Goal: Check status: Check status

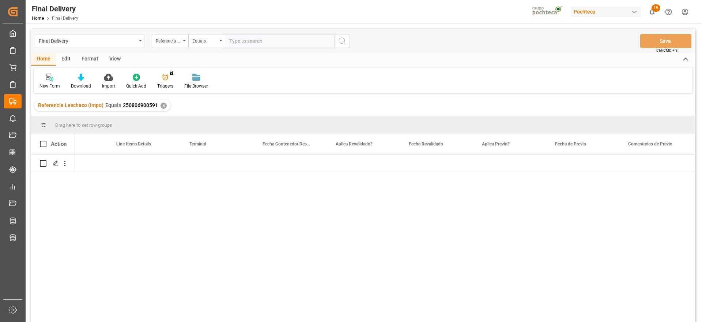
scroll to position [0, 772]
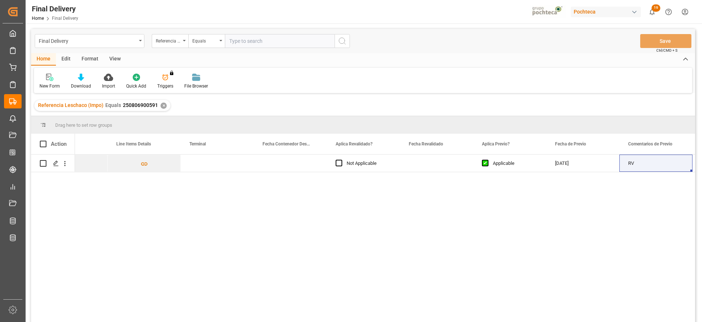
click at [162, 105] on div "✕" at bounding box center [164, 105] width 6 height 6
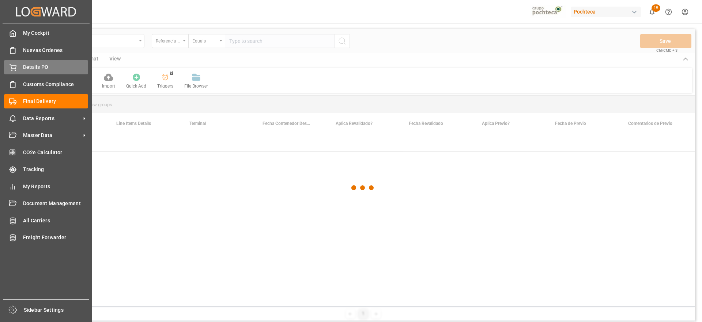
click at [23, 64] on span "Details PO" at bounding box center [55, 67] width 65 height 8
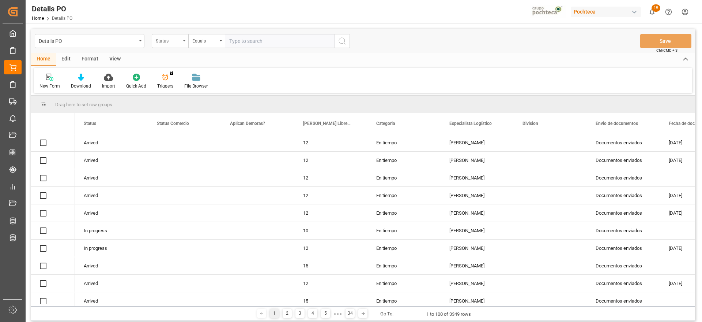
click at [170, 40] on div "Status" at bounding box center [168, 40] width 25 height 8
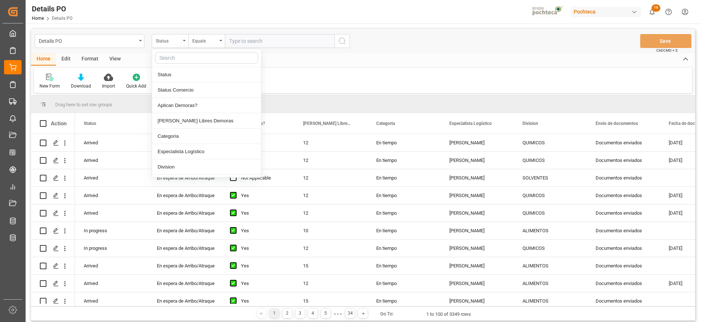
click at [177, 59] on input "text" at bounding box center [206, 58] width 103 height 12
type input "REF"
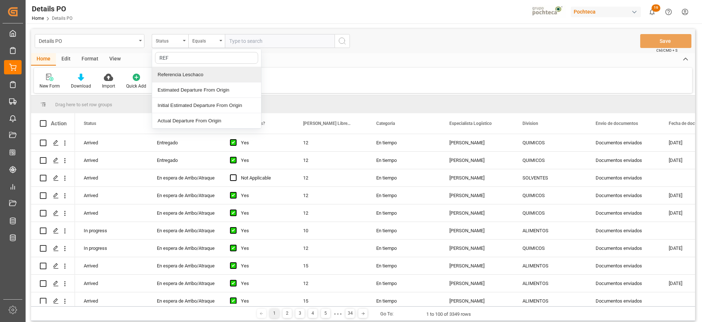
click at [178, 74] on div "Referencia Leschaco" at bounding box center [206, 74] width 109 height 15
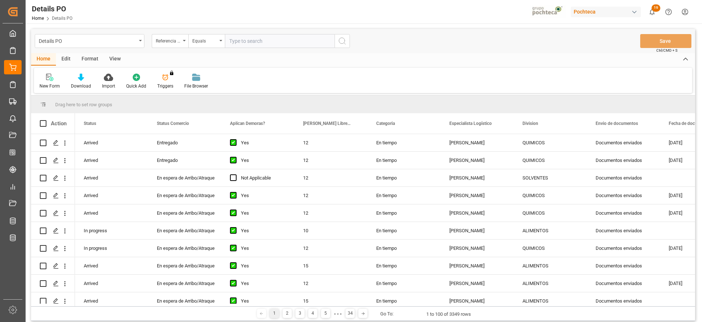
click at [243, 41] on input "text" at bounding box center [280, 41] width 110 height 14
paste input "250806900305"
type input "250806900305"
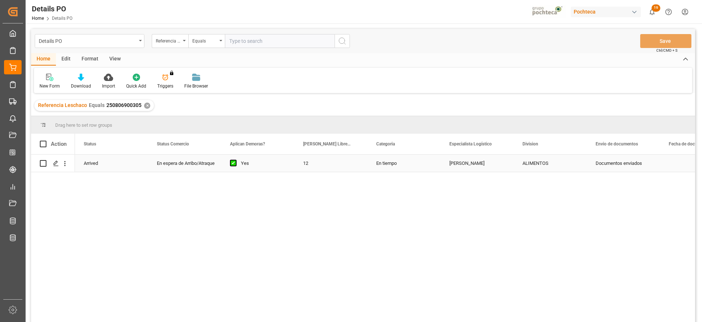
click at [263, 162] on div "Yes" at bounding box center [263, 163] width 45 height 17
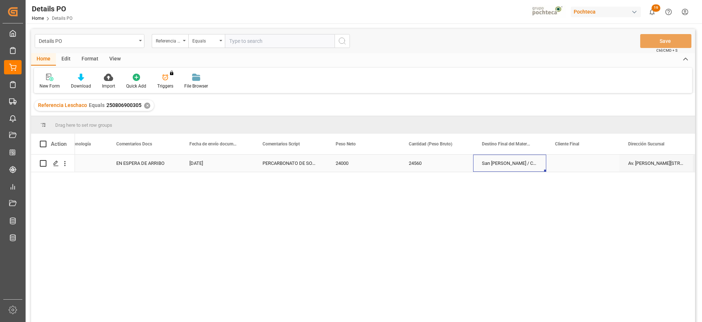
click at [500, 157] on div "San [PERSON_NAME] / CDMX" at bounding box center [509, 162] width 73 height 17
click at [525, 166] on icon "Press SPACE to select this row." at bounding box center [526, 167] width 8 height 8
click at [502, 169] on input "Press SPACE to select this row." at bounding box center [509, 167] width 61 height 14
type input "MO"
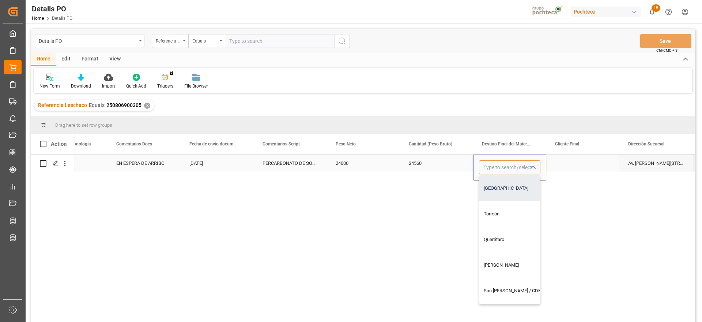
click at [499, 187] on div "[GEOGRAPHIC_DATA]" at bounding box center [524, 188] width 89 height 26
type input "[GEOGRAPHIC_DATA]"
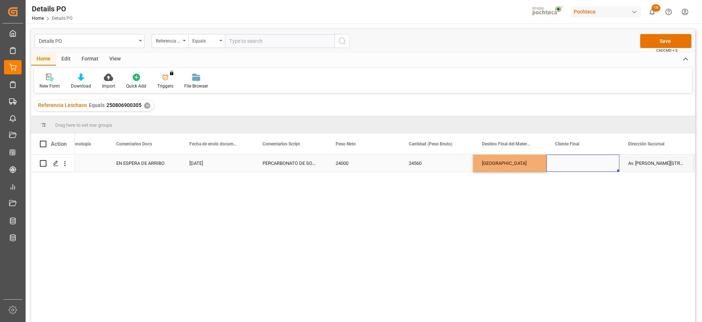
click at [561, 168] on div "Press SPACE to select this row." at bounding box center [582, 162] width 73 height 17
click at [658, 39] on button "Save" at bounding box center [665, 41] width 51 height 14
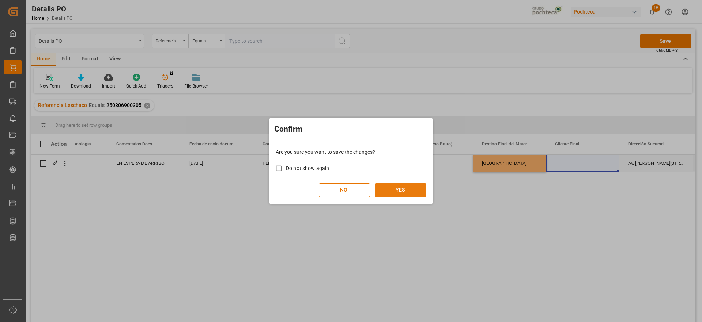
click at [392, 192] on button "YES" at bounding box center [400, 190] width 51 height 14
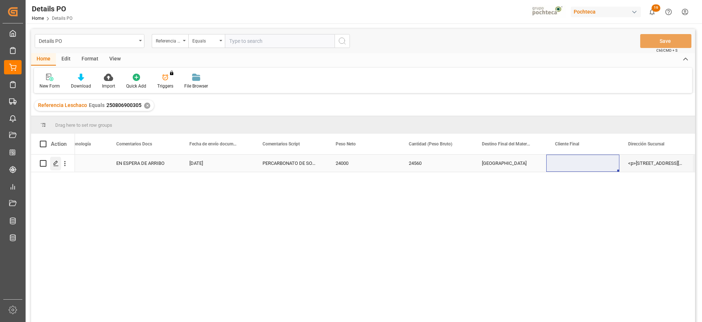
click at [55, 161] on icon "Press SPACE to select this row." at bounding box center [56, 163] width 6 height 6
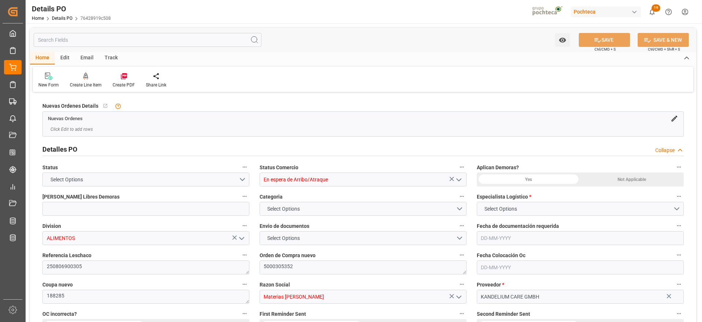
type input "12"
type input "[DATE]"
click at [86, 58] on div "Email" at bounding box center [87, 58] width 24 height 12
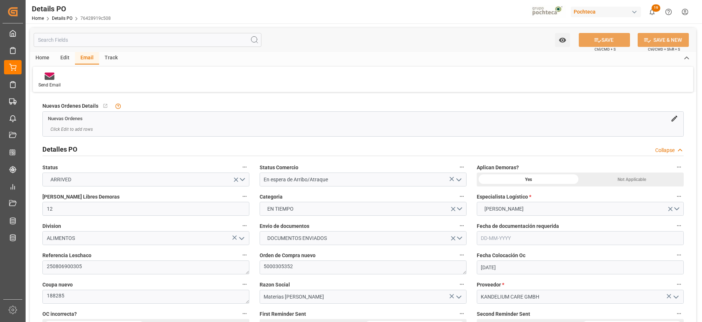
click at [61, 56] on div "Edit" at bounding box center [65, 58] width 20 height 12
click at [90, 57] on div "Email" at bounding box center [87, 58] width 24 height 12
click at [45, 59] on div "Home" at bounding box center [42, 58] width 25 height 12
click at [121, 79] on icon at bounding box center [123, 75] width 7 height 7
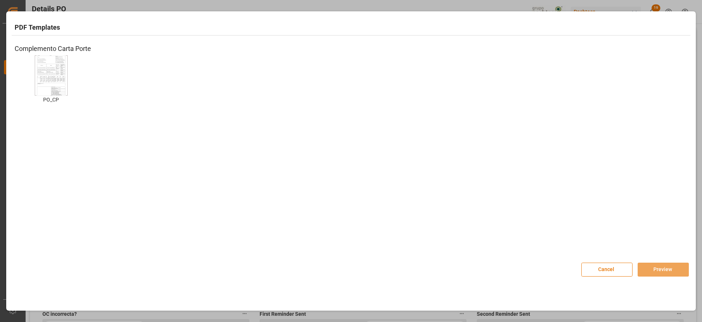
click at [50, 76] on img at bounding box center [51, 74] width 29 height 41
click at [658, 266] on button "Preview" at bounding box center [663, 269] width 51 height 14
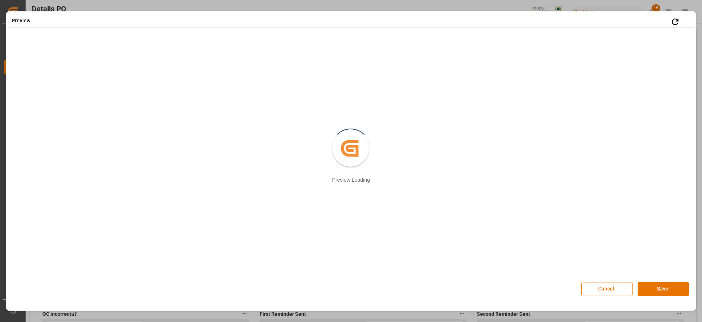
click at [595, 284] on button "Cancel" at bounding box center [607, 289] width 51 height 14
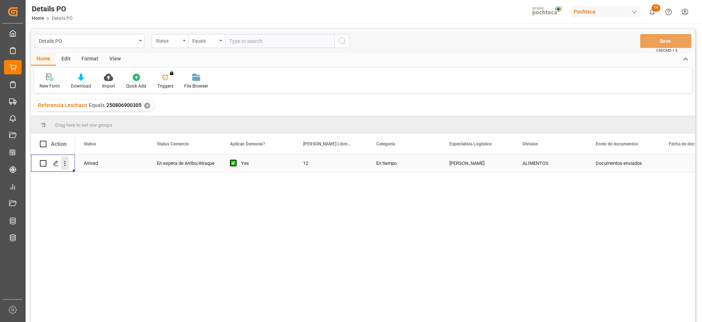
click at [64, 161] on icon "open menu" at bounding box center [64, 163] width 1 height 5
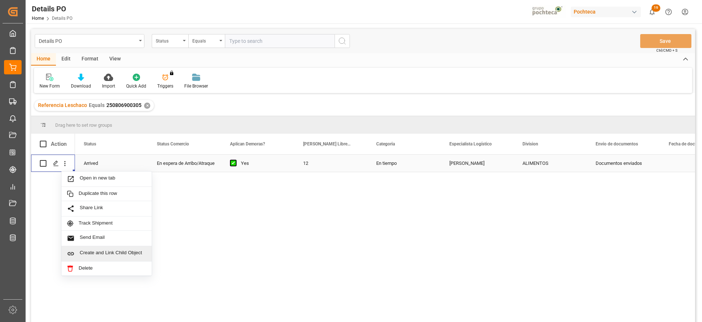
click at [92, 252] on span "Create and Link Child Object" at bounding box center [113, 253] width 67 height 8
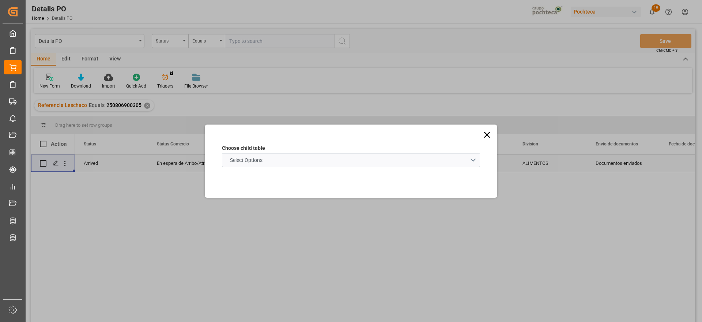
click at [287, 161] on schema "Select Options" at bounding box center [351, 160] width 258 height 14
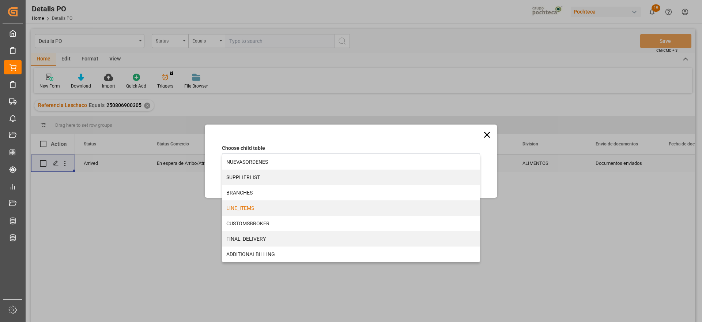
click at [255, 208] on div "LINE_ITEMS" at bounding box center [350, 207] width 257 height 15
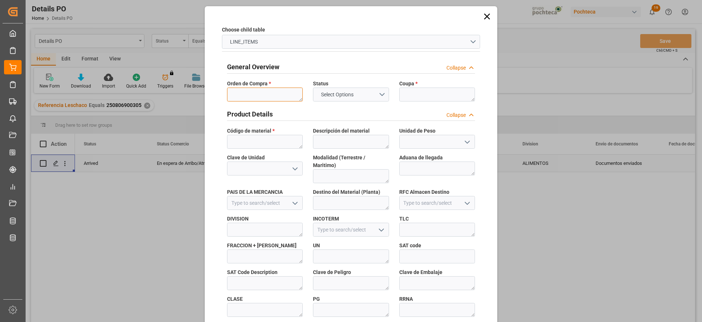
click at [260, 100] on textarea at bounding box center [265, 94] width 76 height 14
paste textarea "5000305352"
type textarea "5000305352"
click at [413, 91] on textarea at bounding box center [437, 94] width 76 height 14
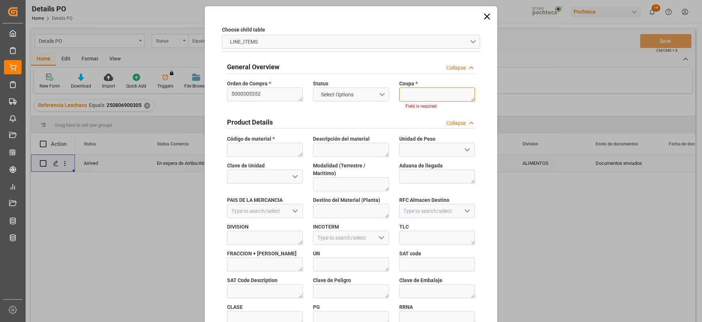
paste textarea "188285"
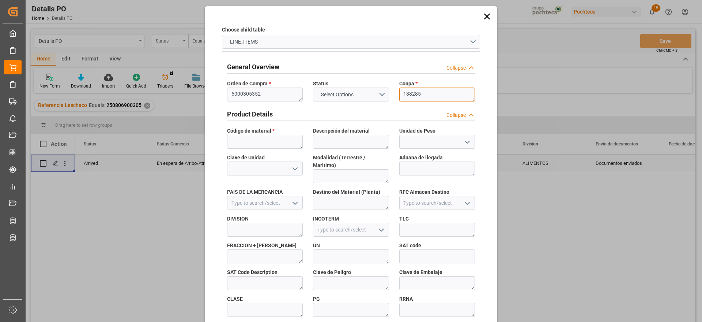
type textarea "188285"
click at [260, 136] on textarea at bounding box center [265, 142] width 76 height 14
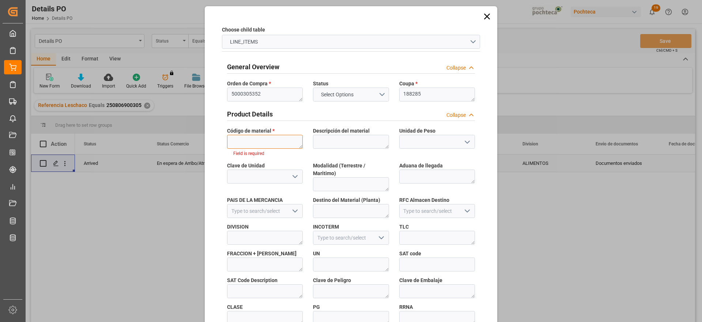
paste textarea "68420"
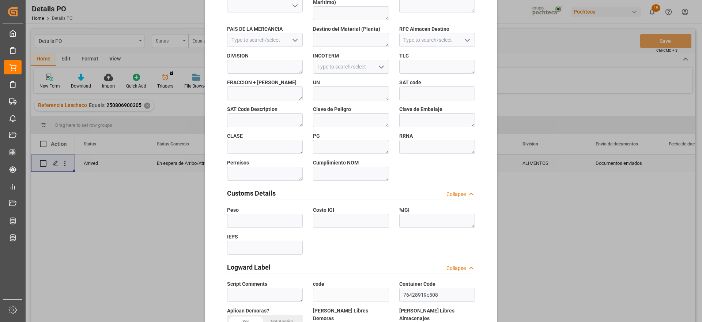
scroll to position [313, 0]
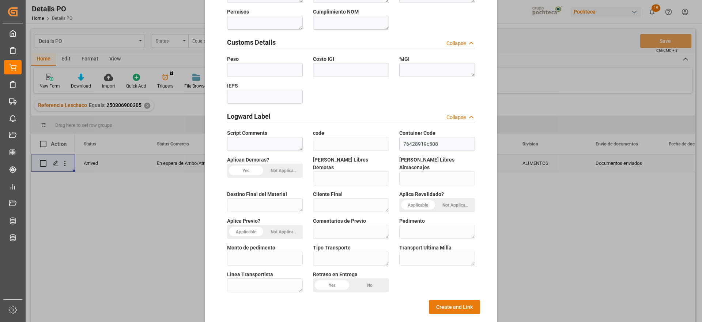
type textarea "68420"
click at [441, 300] on button "Create and Link" at bounding box center [454, 307] width 51 height 14
click at [442, 300] on button "Create and Link" at bounding box center [454, 307] width 51 height 14
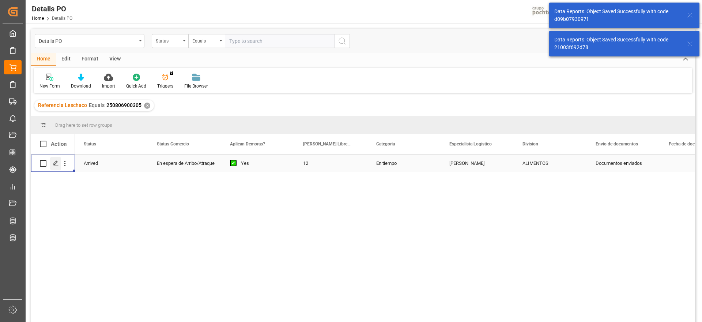
click at [55, 160] on icon "Press SPACE to select this row." at bounding box center [56, 163] width 6 height 6
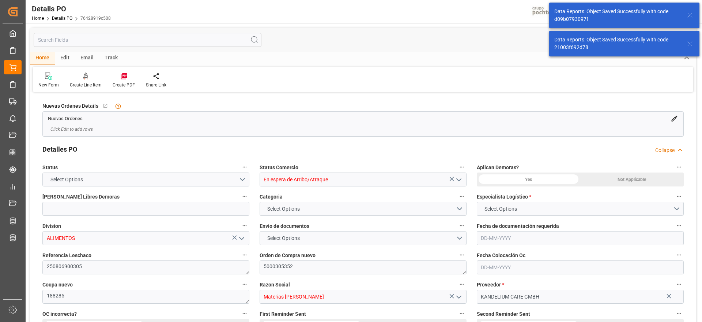
type input "12"
type input "[DATE]"
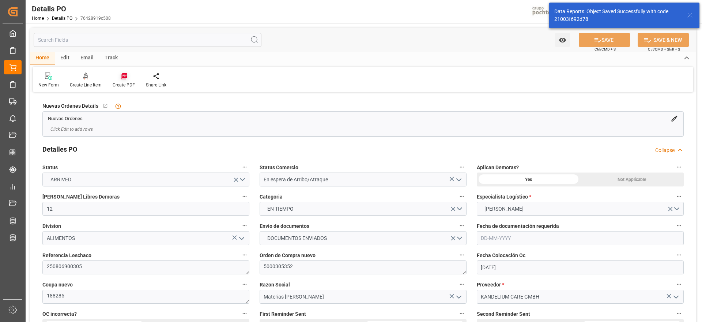
click at [121, 80] on div "Create PDF" at bounding box center [123, 80] width 33 height 16
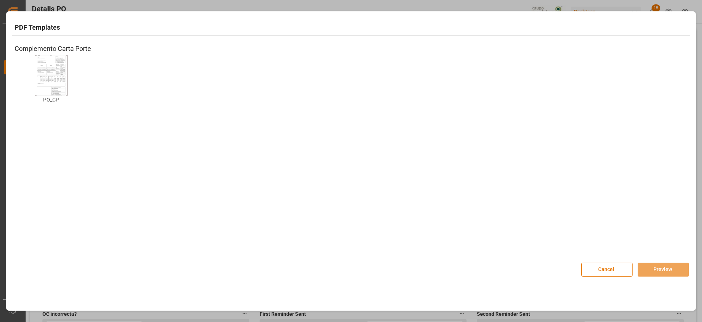
click at [51, 78] on img at bounding box center [51, 74] width 29 height 41
click at [651, 266] on button "Preview" at bounding box center [663, 269] width 51 height 14
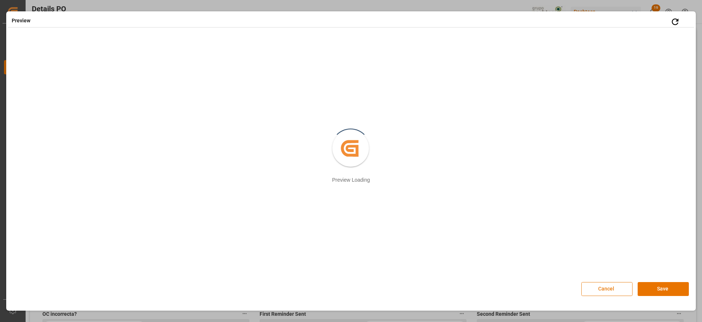
click at [599, 288] on button "Cancel" at bounding box center [607, 289] width 51 height 14
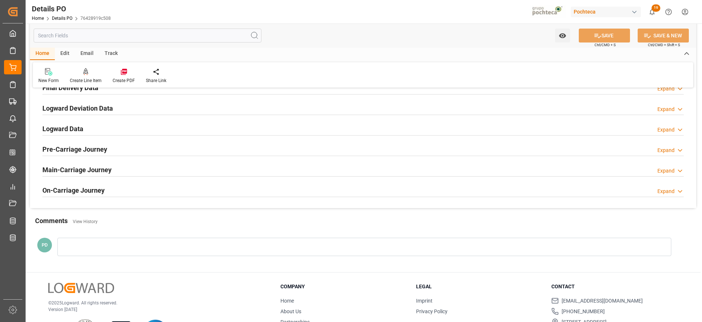
scroll to position [457, 0]
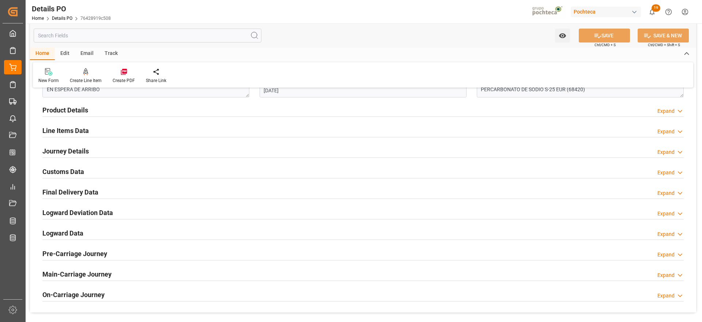
click at [63, 131] on h2 "Line Items Data" at bounding box center [65, 130] width 46 height 10
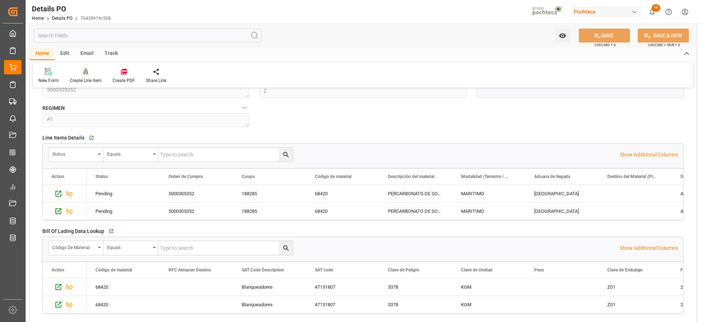
scroll to position [549, 0]
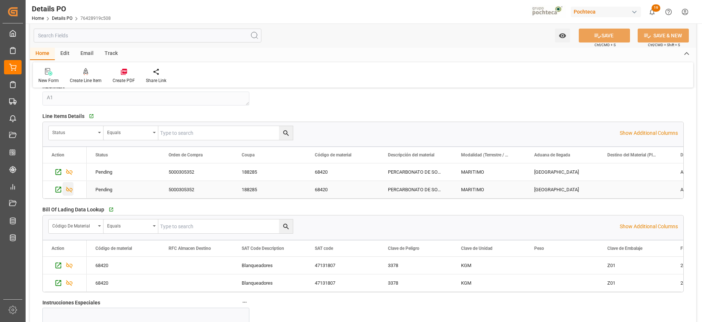
click at [70, 188] on icon "Press SPACE to select this row." at bounding box center [69, 190] width 7 height 6
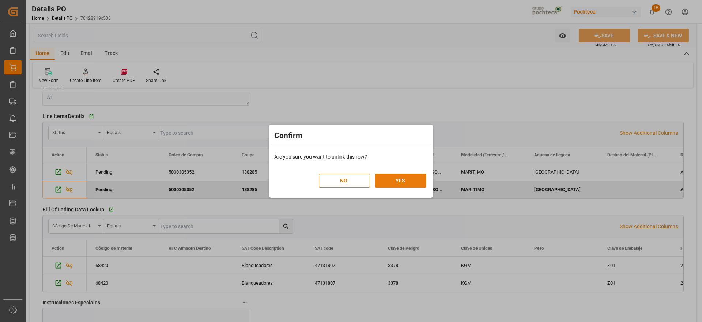
click at [396, 184] on button "YES" at bounding box center [400, 180] width 51 height 14
click at [407, 182] on button "YES" at bounding box center [400, 180] width 51 height 14
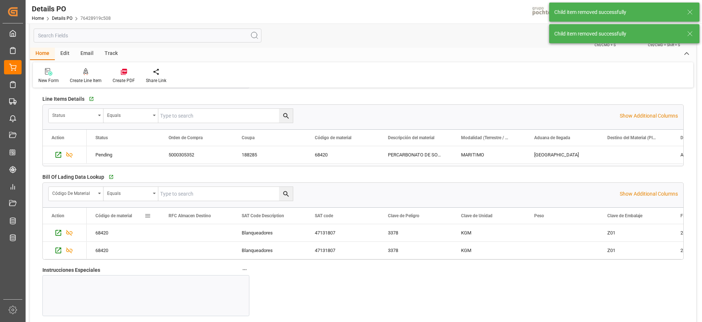
scroll to position [594, 0]
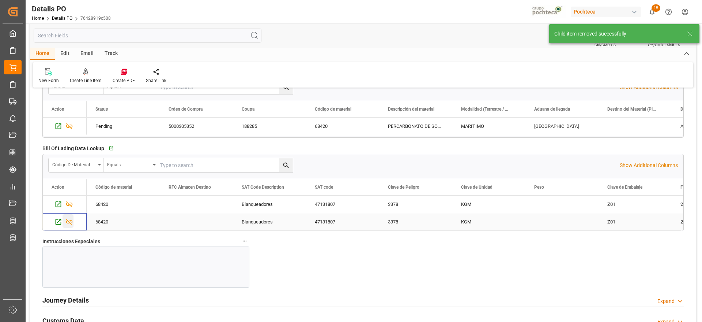
click at [71, 221] on icon "Press SPACE to select this row." at bounding box center [69, 222] width 7 height 6
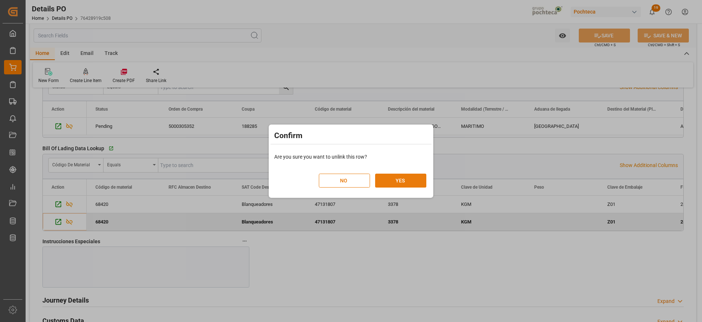
click at [425, 180] on button "YES" at bounding box center [400, 180] width 51 height 14
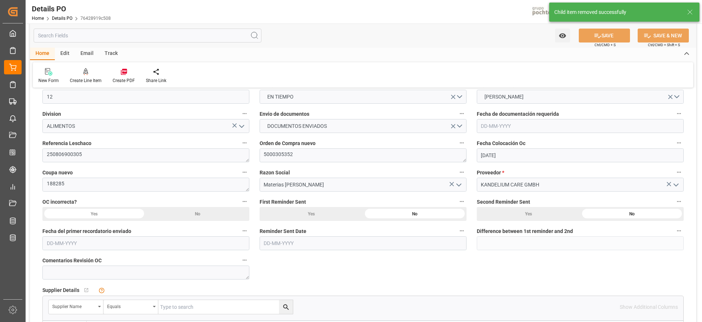
scroll to position [0, 0]
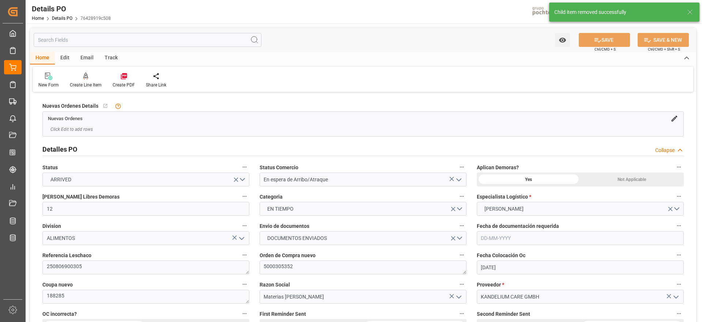
click at [122, 77] on icon at bounding box center [124, 76] width 6 height 6
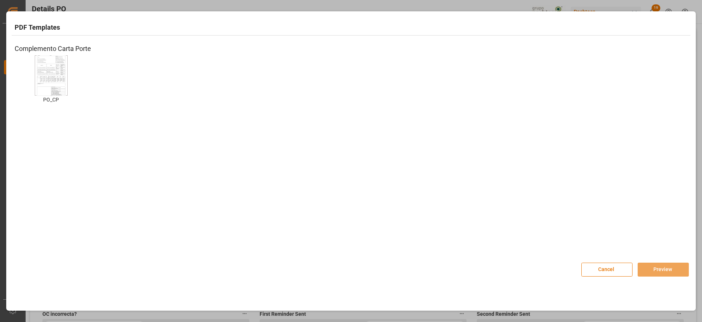
click at [47, 70] on img at bounding box center [51, 74] width 29 height 41
click at [659, 270] on button "Preview" at bounding box center [663, 269] width 51 height 14
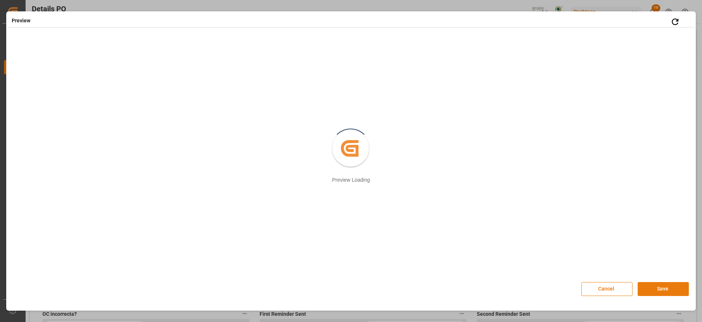
click at [659, 285] on button "Save" at bounding box center [663, 289] width 51 height 14
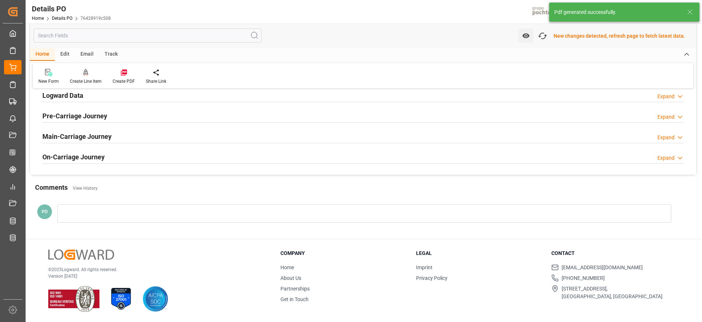
scroll to position [683, 0]
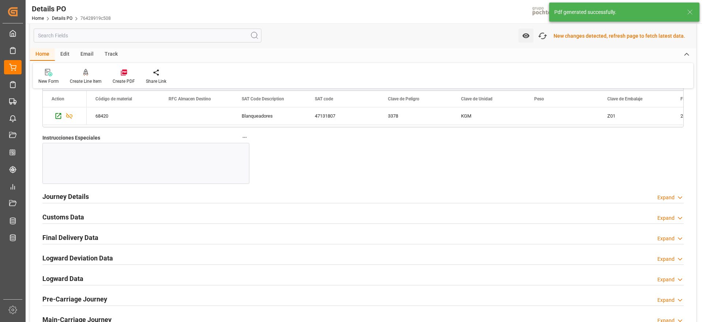
click at [68, 215] on h2 "Customs Data" at bounding box center [63, 217] width 42 height 10
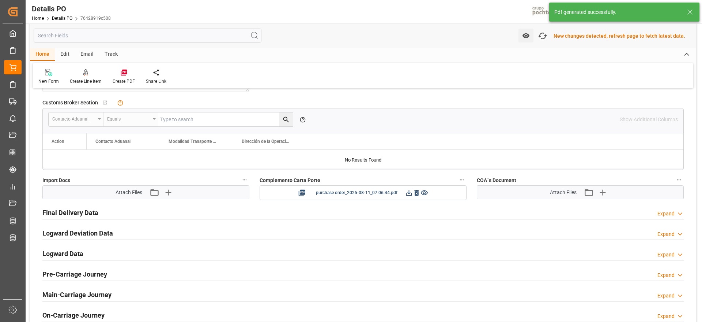
scroll to position [866, 0]
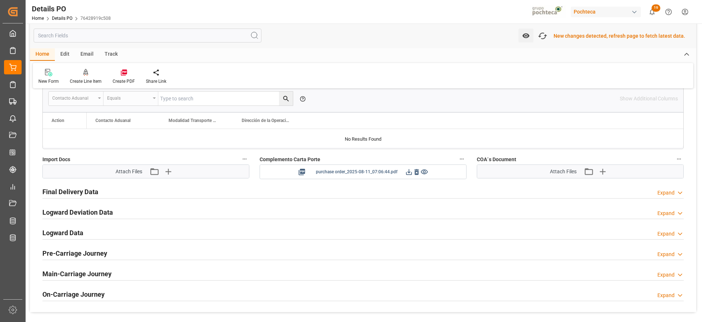
click at [409, 171] on icon at bounding box center [409, 172] width 8 height 8
